Goal: Task Accomplishment & Management: Manage account settings

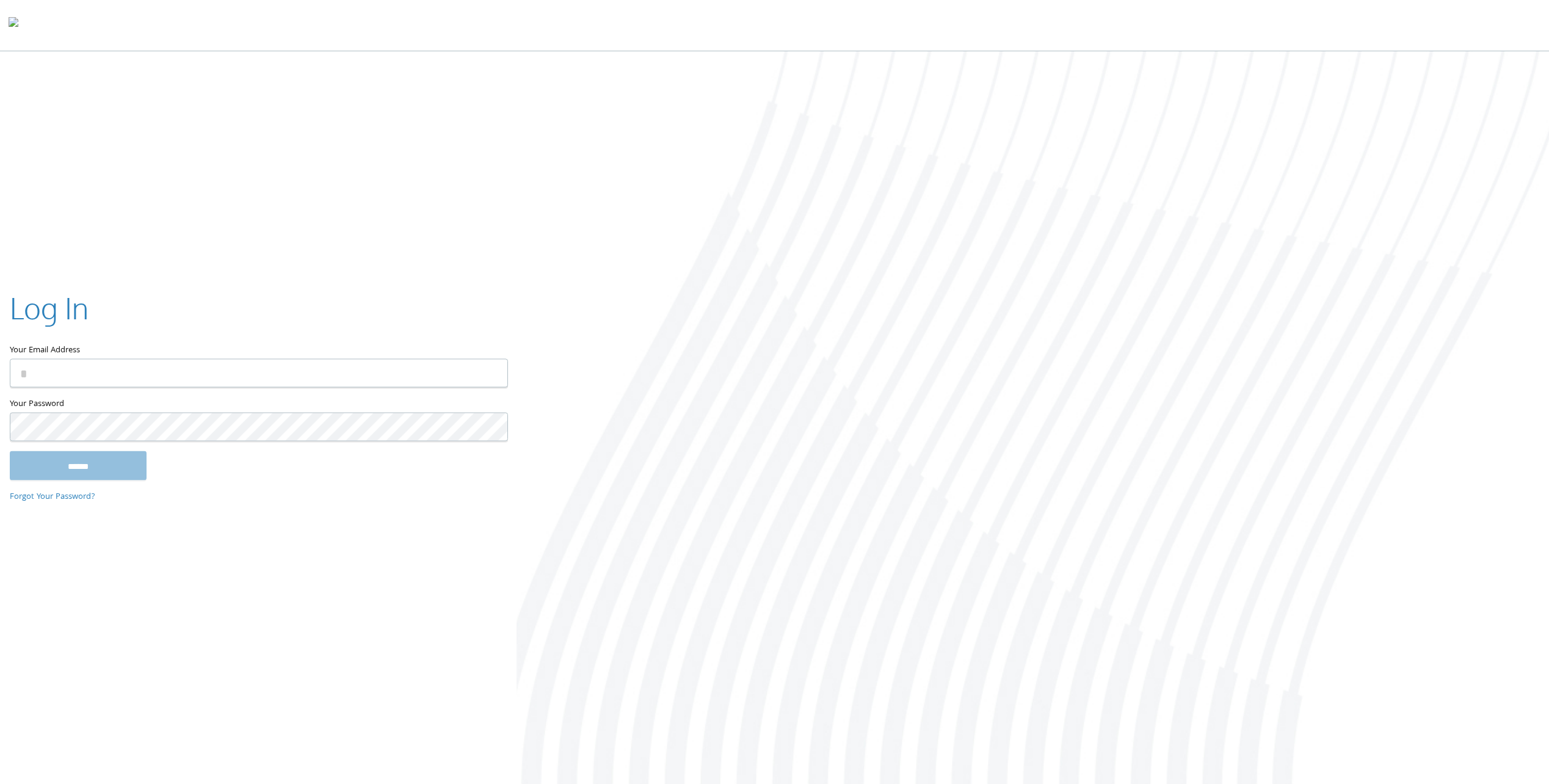
type input "**********"
click at [139, 473] on input "******" at bounding box center [78, 465] width 137 height 29
click at [90, 463] on input "******" at bounding box center [78, 465] width 137 height 29
